Goal: Information Seeking & Learning: Compare options

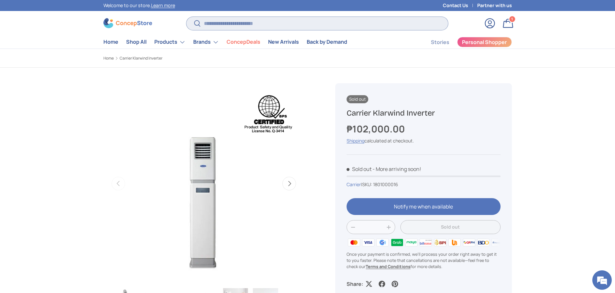
click at [294, 21] on input "Search" at bounding box center [316, 23] width 261 height 13
paste input "**********"
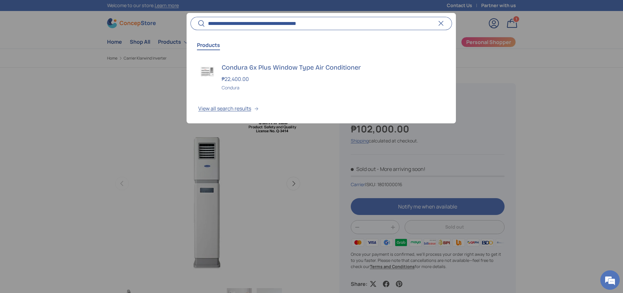
type input "**********"
click at [190, 16] on button "Search" at bounding box center [197, 23] width 15 height 15
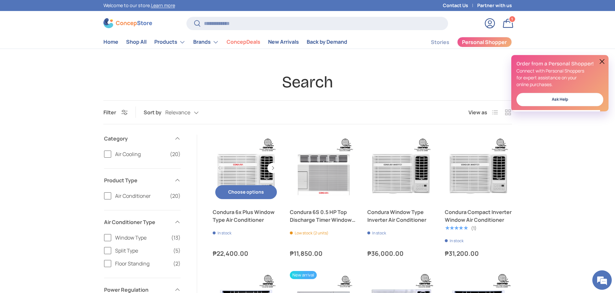
click at [248, 216] on link "Condura 6x Plus Window Type Air Conditioner" at bounding box center [246, 216] width 67 height 16
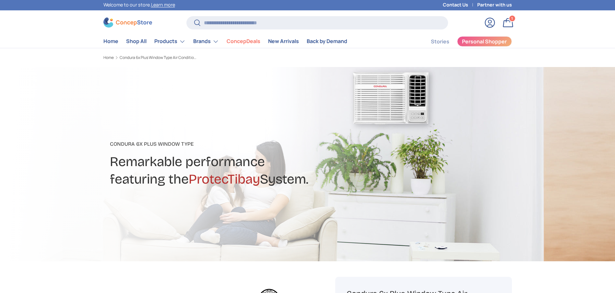
scroll to position [0, 204]
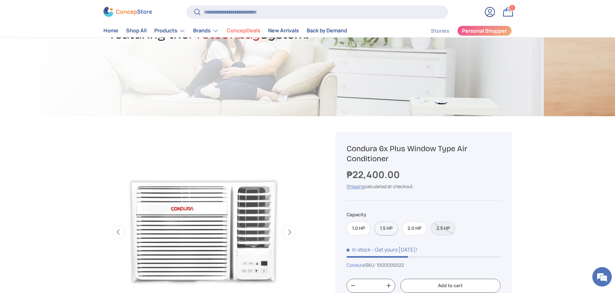
click at [392, 227] on label "1.5 HP" at bounding box center [387, 229] width 24 height 14
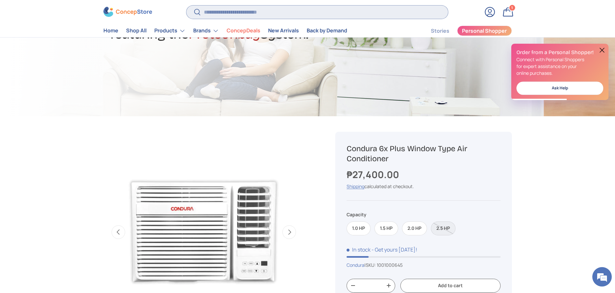
click at [294, 13] on input "Search" at bounding box center [316, 12] width 261 height 13
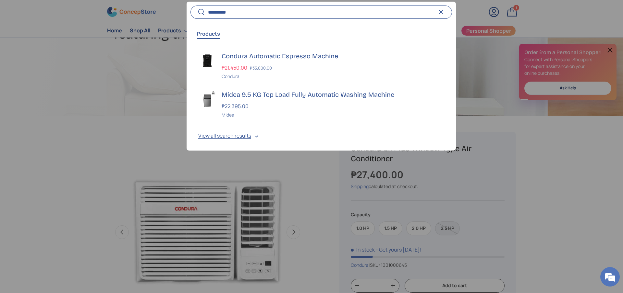
type input "*********"
click at [190, 5] on button "Search" at bounding box center [197, 12] width 15 height 15
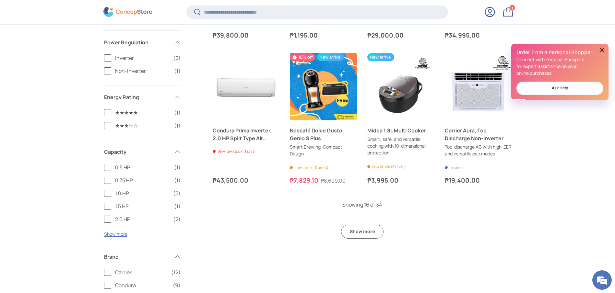
scroll to position [522, 0]
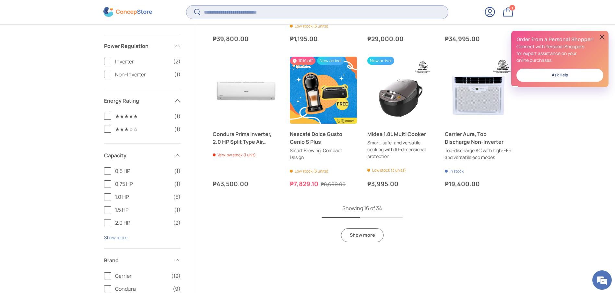
click at [287, 15] on input "Search" at bounding box center [316, 12] width 261 height 13
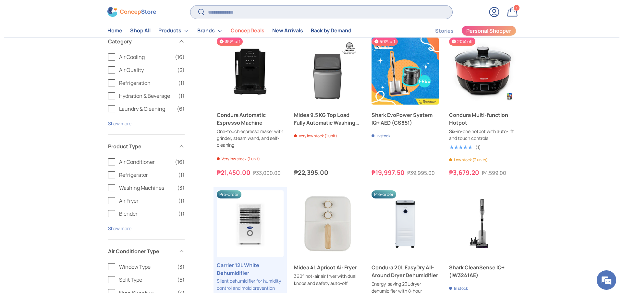
scroll to position [0, 0]
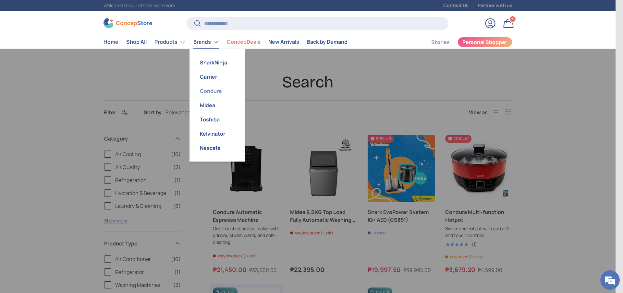
click at [217, 93] on link "Condura" at bounding box center [216, 91] width 47 height 14
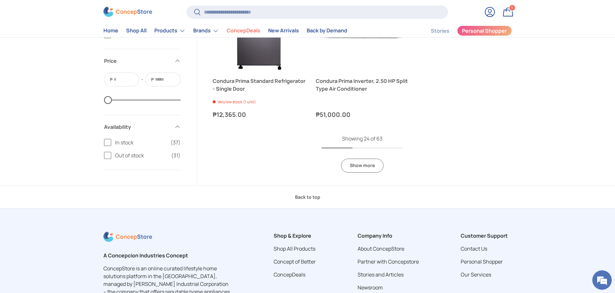
scroll to position [1444, 0]
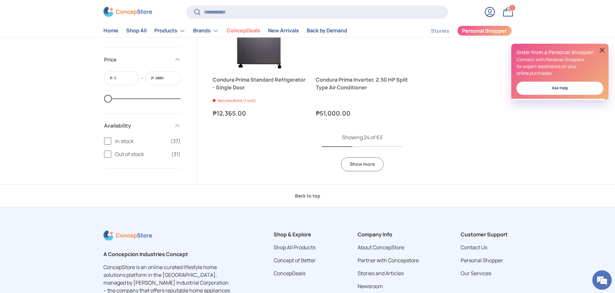
click at [361, 170] on link "Show more" at bounding box center [362, 165] width 42 height 14
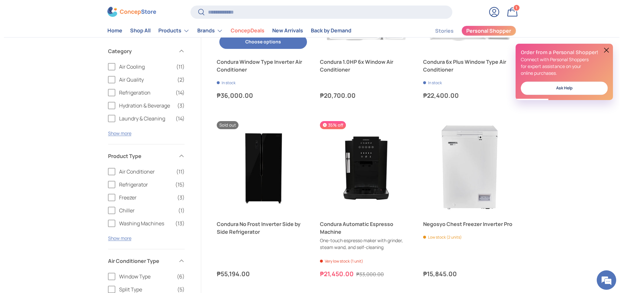
scroll to position [1736, 0]
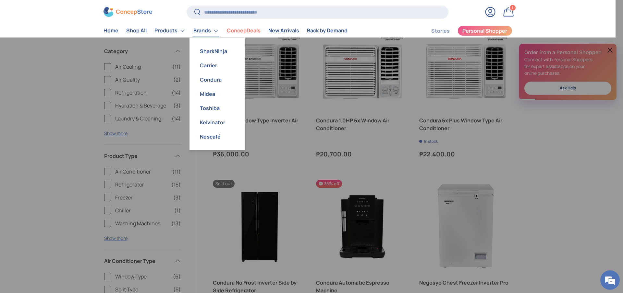
click at [196, 30] on link "Brands" at bounding box center [206, 30] width 26 height 13
click at [215, 81] on link "Condura" at bounding box center [216, 80] width 47 height 14
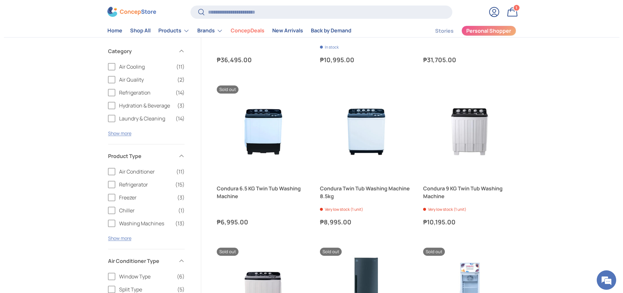
scroll to position [340, 0]
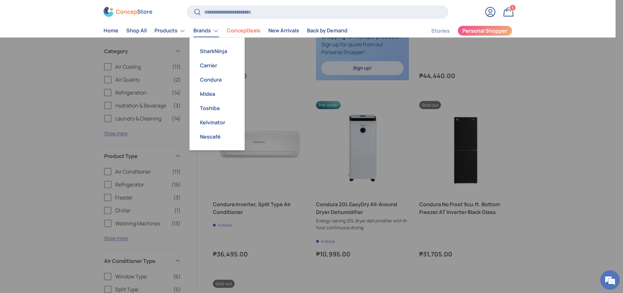
click at [211, 34] on link "Brands" at bounding box center [206, 30] width 26 height 13
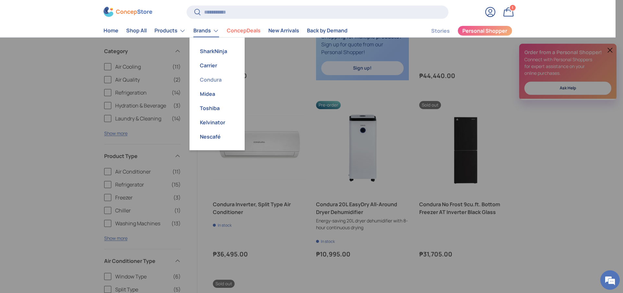
click at [208, 80] on link "Condura" at bounding box center [216, 80] width 47 height 14
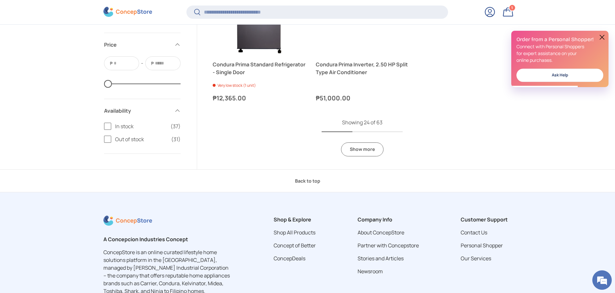
click at [601, 39] on button at bounding box center [602, 37] width 8 height 8
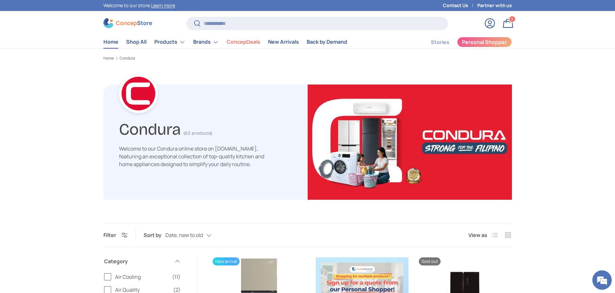
click at [113, 41] on link "Home" at bounding box center [110, 42] width 15 height 13
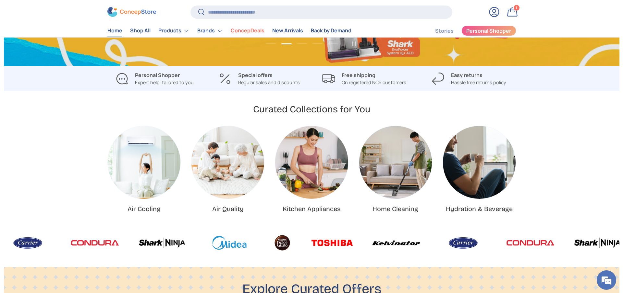
scroll to position [146, 0]
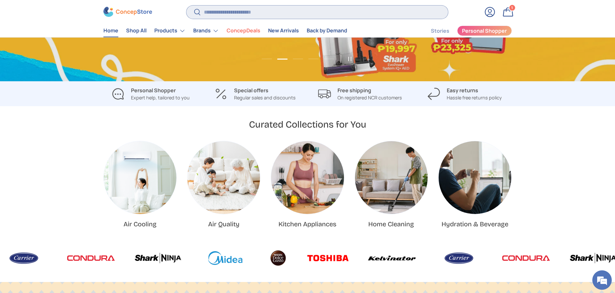
click at [256, 17] on input "Search" at bounding box center [316, 12] width 261 height 13
type input "*"
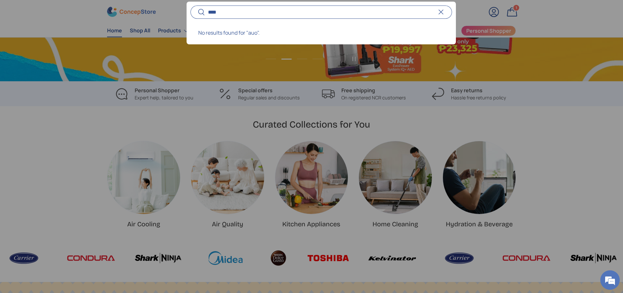
scroll to position [0, 1245]
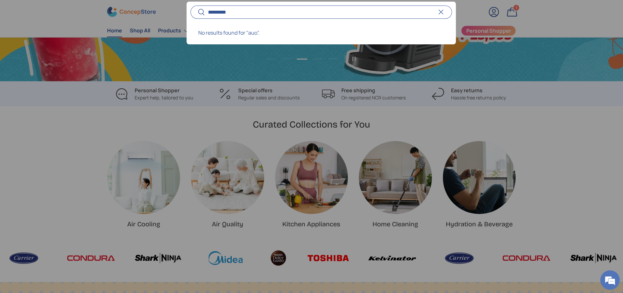
type input "*********"
click at [190, 5] on button "Search" at bounding box center [197, 12] width 15 height 15
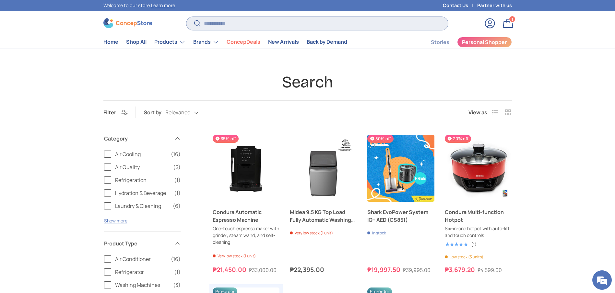
click at [257, 24] on input "Search" at bounding box center [316, 23] width 261 height 13
type input "***"
click at [186, 16] on button "Search" at bounding box center [193, 23] width 15 height 15
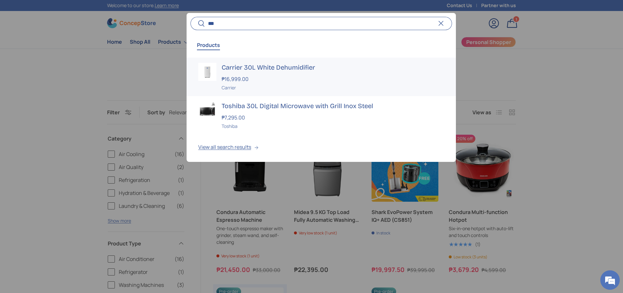
click at [237, 67] on h3 "Carrier 30L White Dehumidifier" at bounding box center [332, 67] width 222 height 9
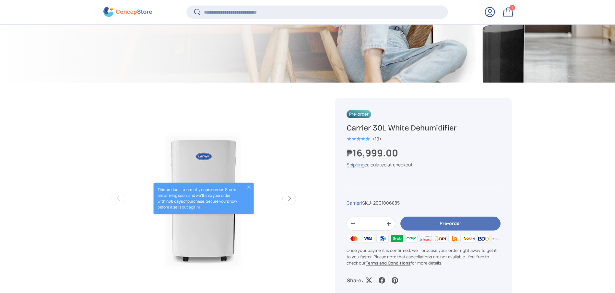
scroll to position [145, 0]
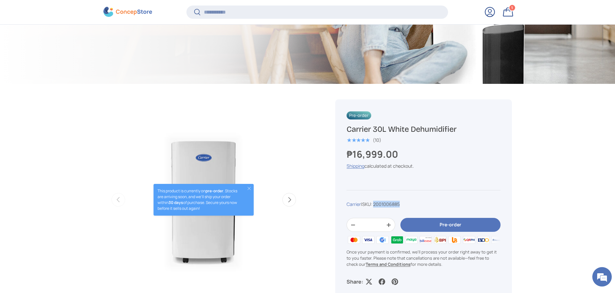
copy span "2001006885"
drag, startPoint x: 405, startPoint y: 202, endPoint x: 376, endPoint y: 204, distance: 28.6
click at [376, 204] on div "Carrier | SKU: 2001006885" at bounding box center [424, 204] width 154 height 7
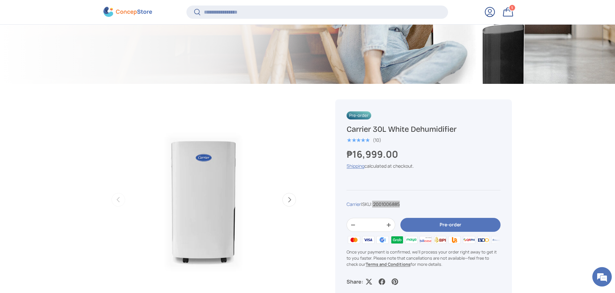
scroll to position [0, 0]
